Goal: Task Accomplishment & Management: Manage account settings

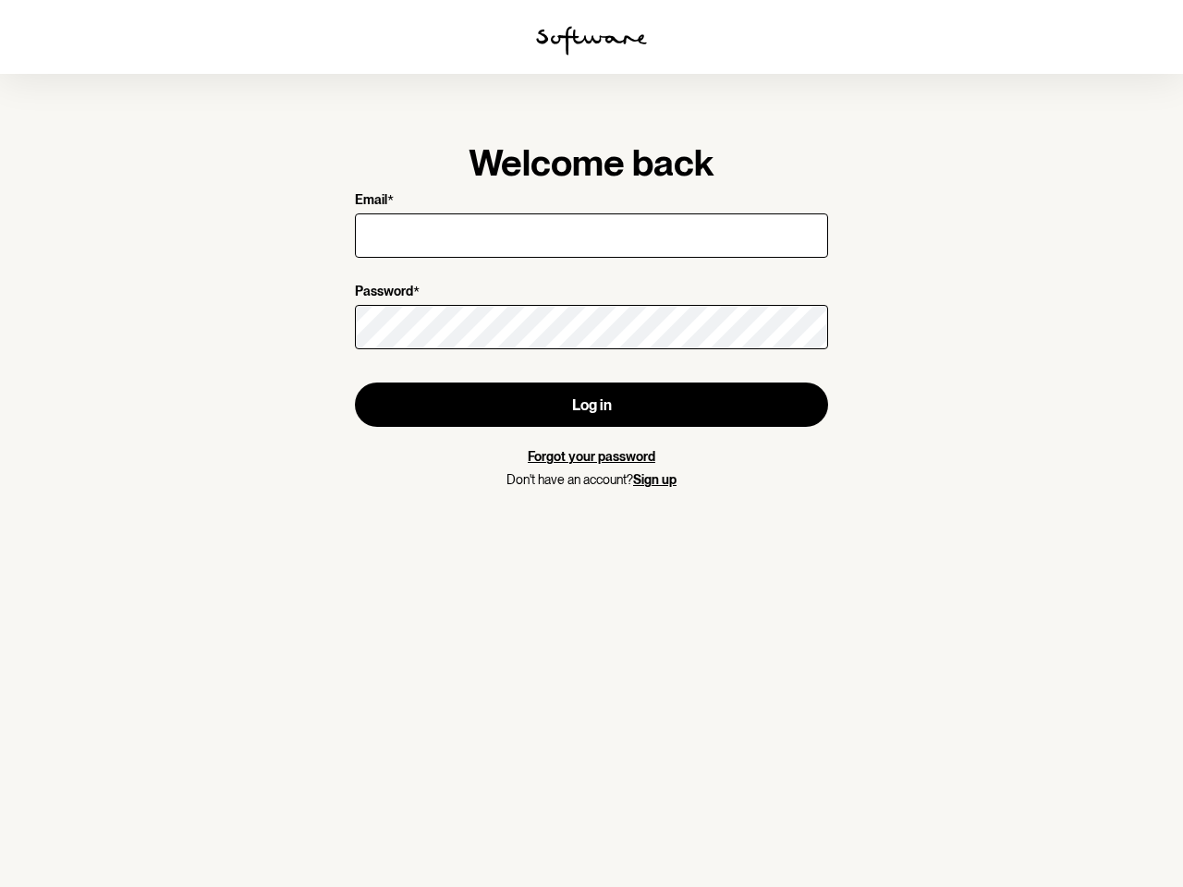
click at [591, 41] on img at bounding box center [591, 41] width 111 height 30
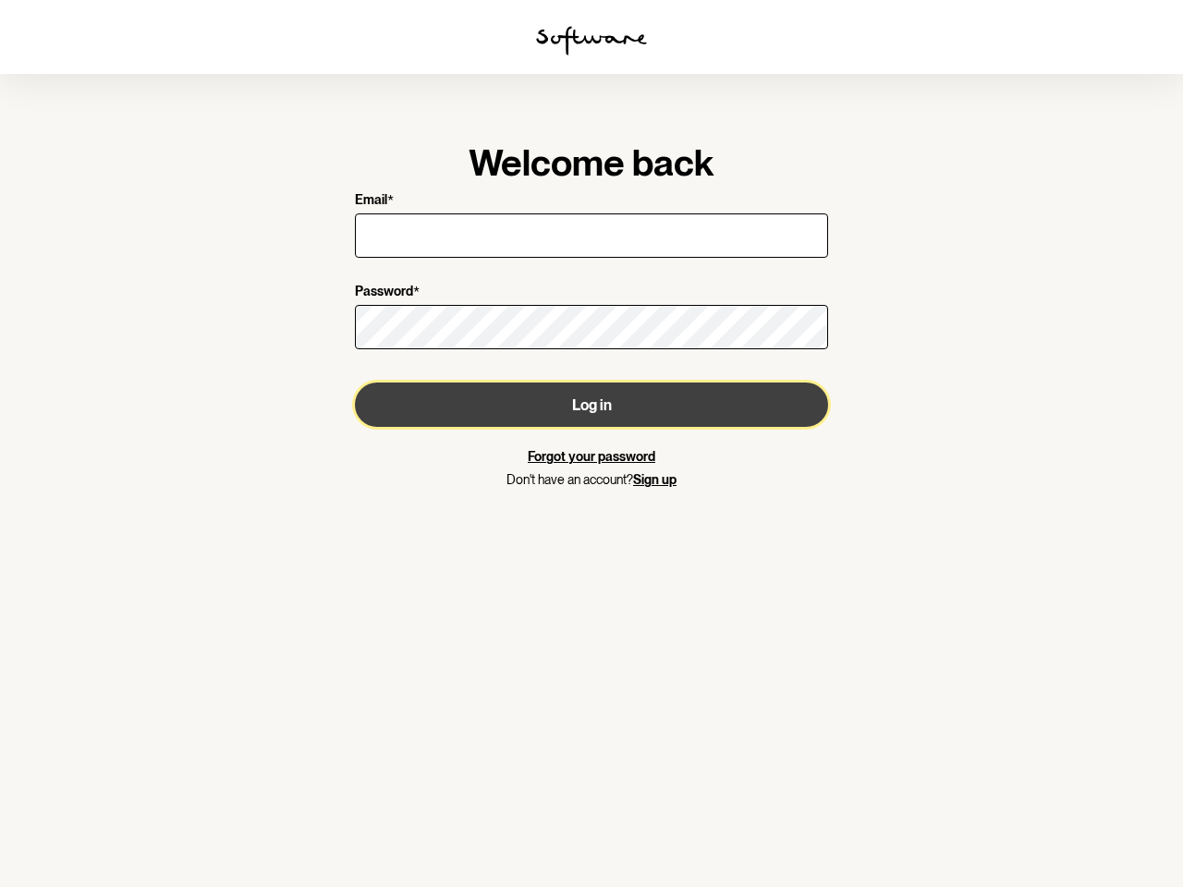
click at [591, 405] on button "Log in" at bounding box center [591, 404] width 473 height 44
